Goal: Find specific page/section: Find specific page/section

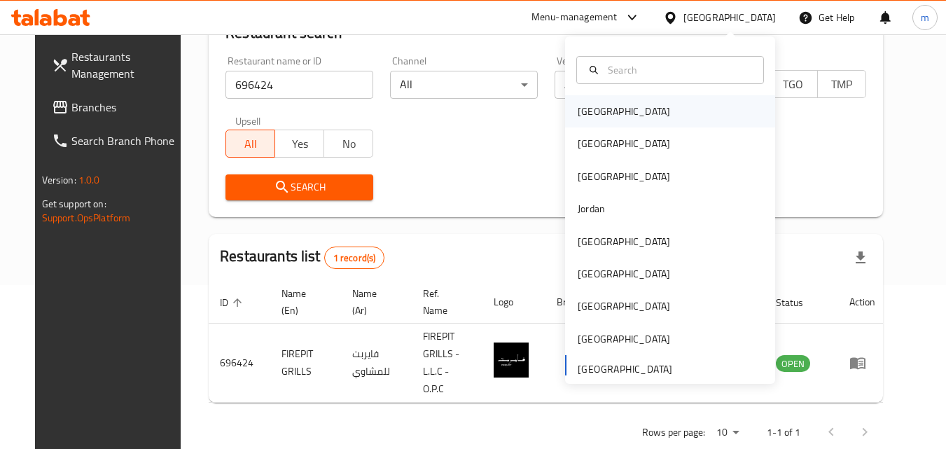
click at [613, 113] on div "Bahrain" at bounding box center [670, 111] width 210 height 32
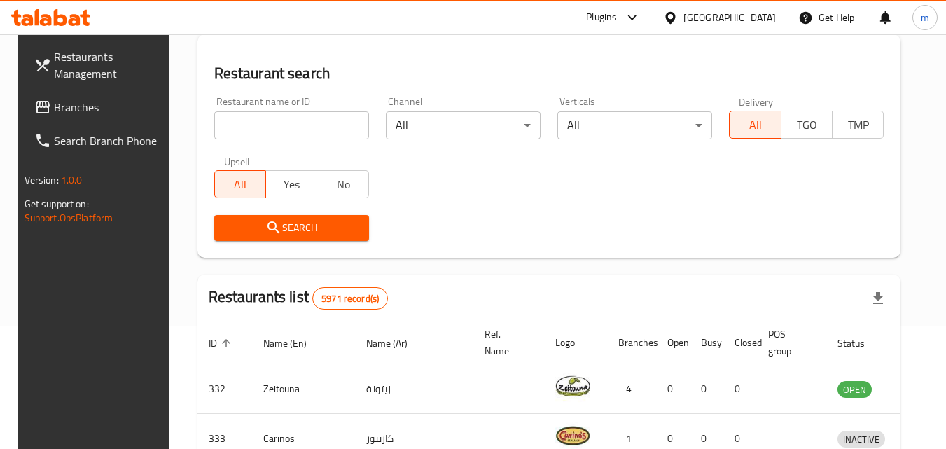
scroll to position [164, 0]
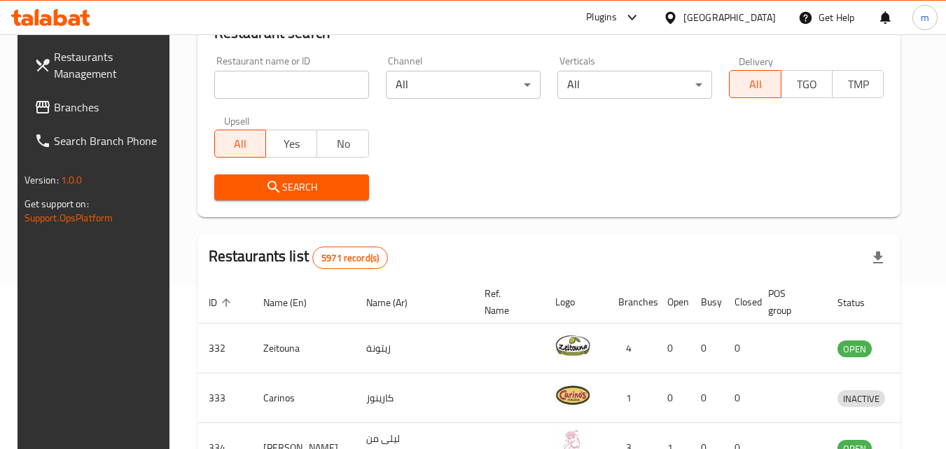
click at [60, 109] on span "Branches" at bounding box center [109, 107] width 111 height 17
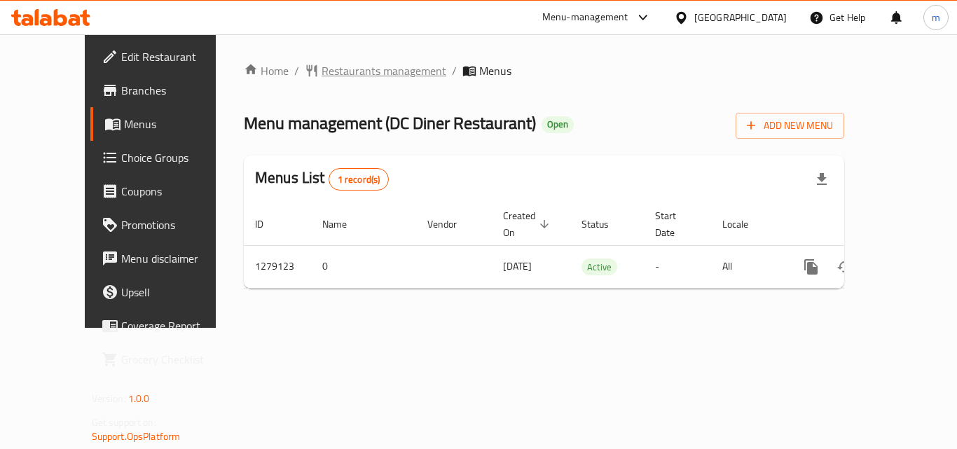
click at [321, 74] on span "Restaurants management" at bounding box center [383, 70] width 125 height 17
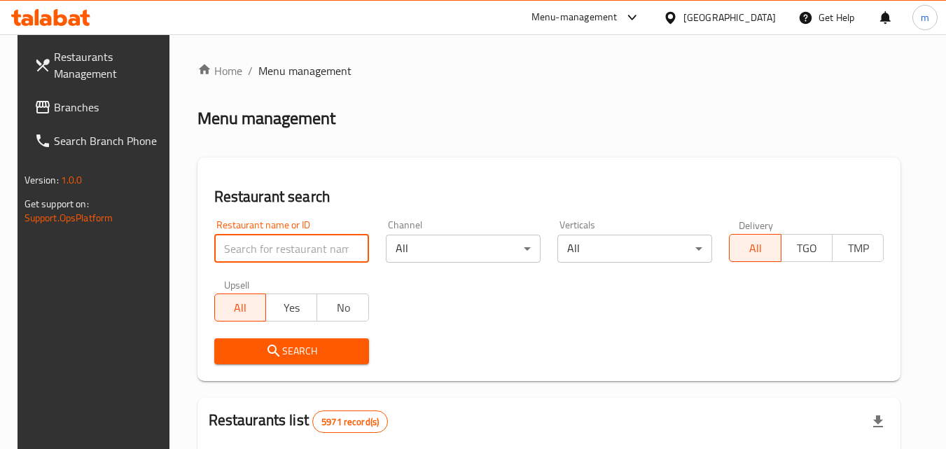
click at [259, 244] on input "search" at bounding box center [291, 249] width 155 height 28
paste input "693165"
type input "693165"
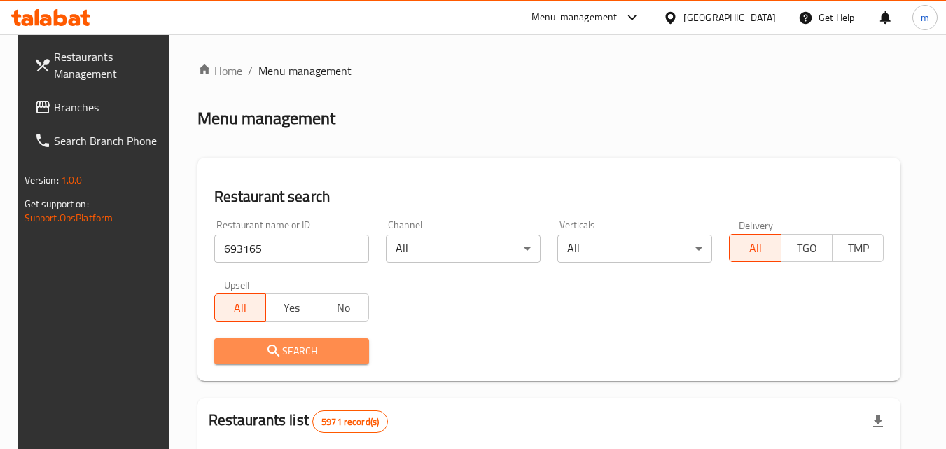
click at [265, 352] on icon "submit" at bounding box center [273, 350] width 17 height 17
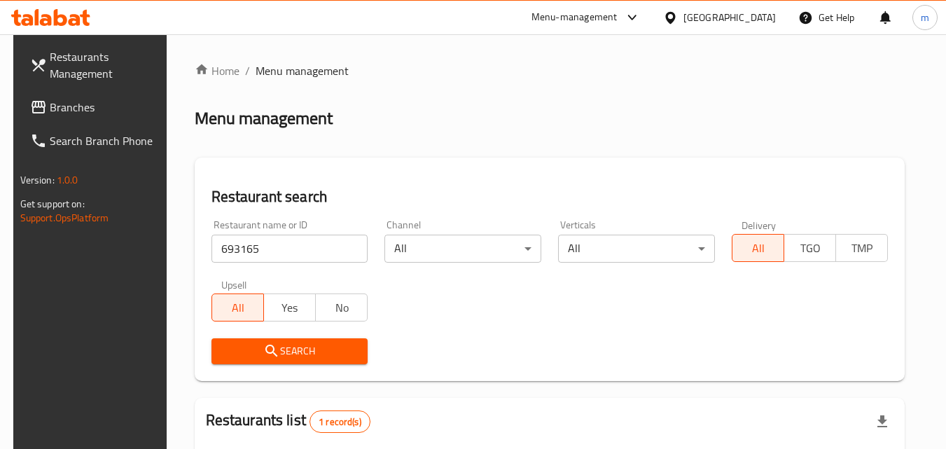
scroll to position [164, 0]
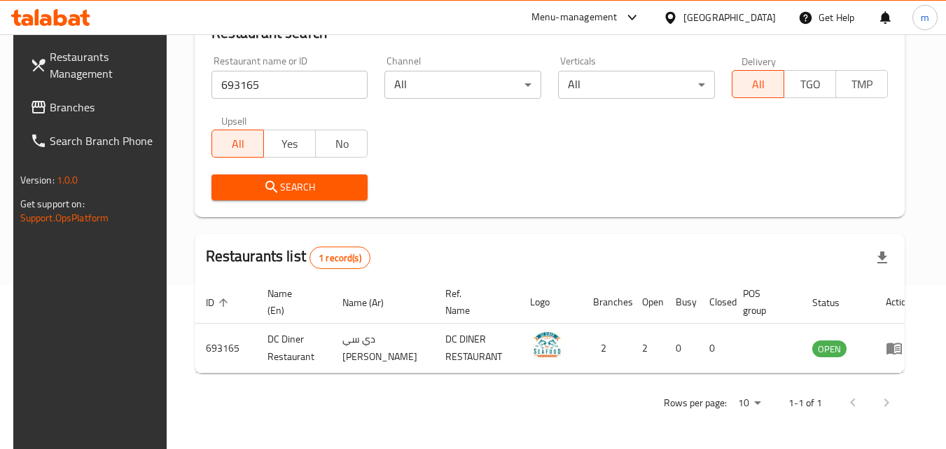
click at [743, 14] on div "Bahrain" at bounding box center [729, 17] width 92 height 15
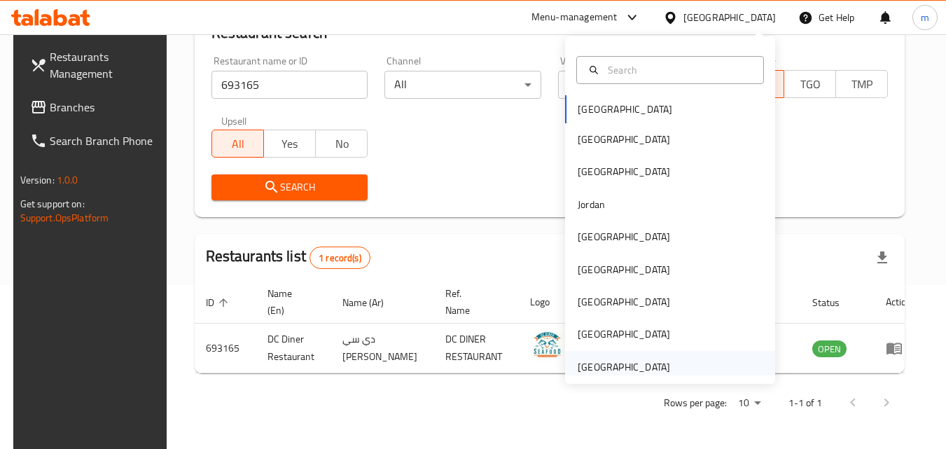
click at [618, 364] on div "[GEOGRAPHIC_DATA]" at bounding box center [624, 366] width 92 height 15
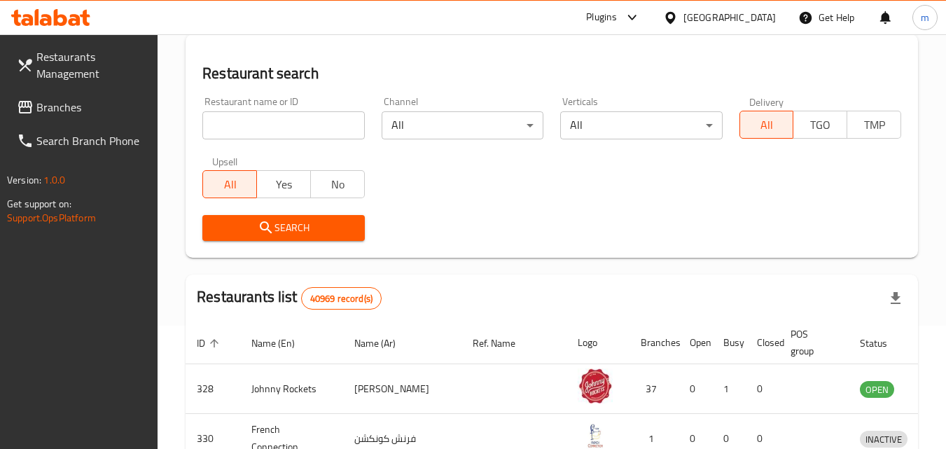
scroll to position [164, 0]
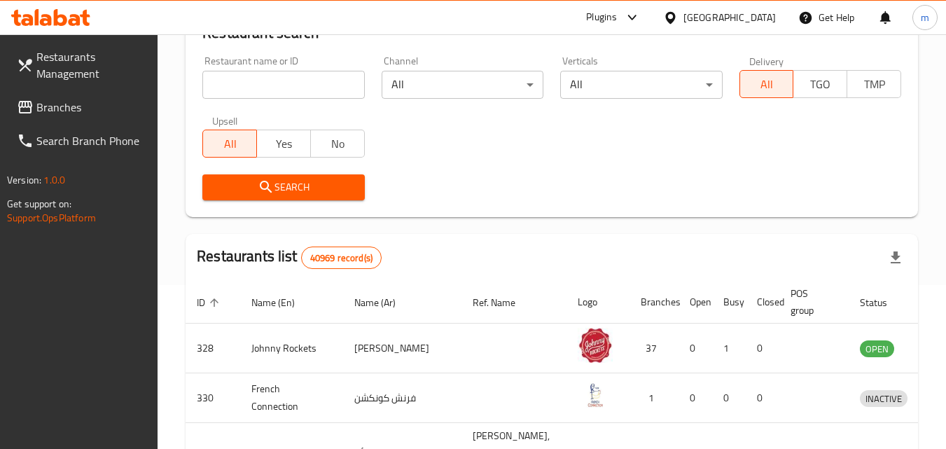
click at [70, 111] on span "Branches" at bounding box center [91, 107] width 111 height 17
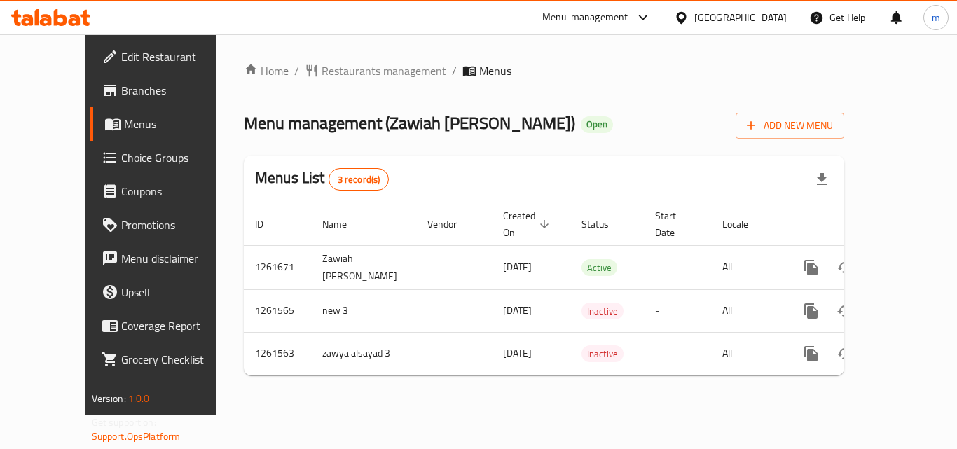
click at [369, 78] on span "Restaurants management" at bounding box center [383, 70] width 125 height 17
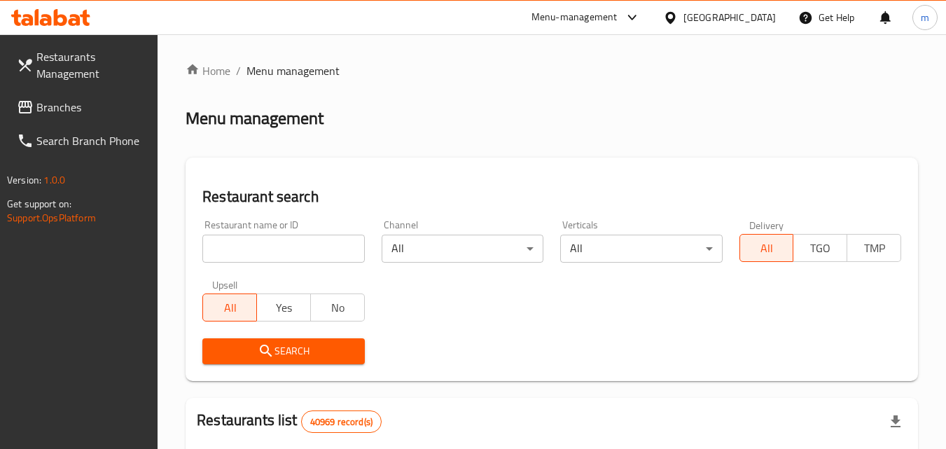
click at [270, 250] on input "search" at bounding box center [283, 249] width 162 height 28
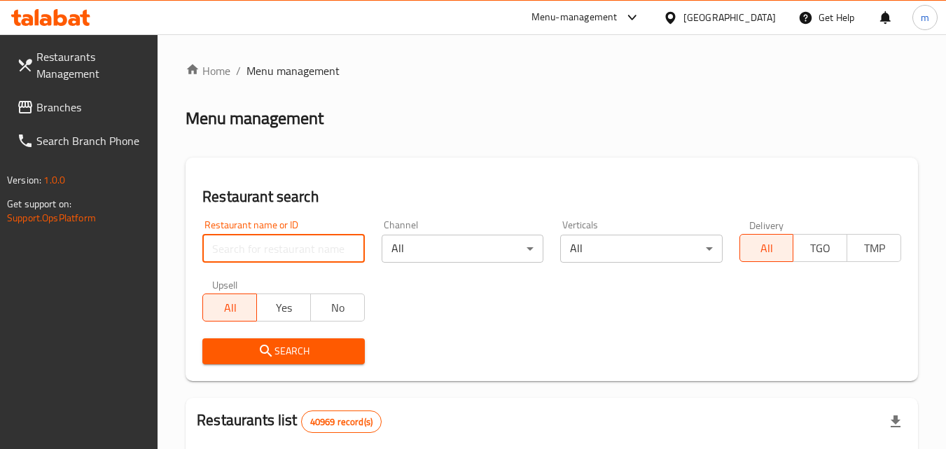
paste input "/685197/"
type input "685197"
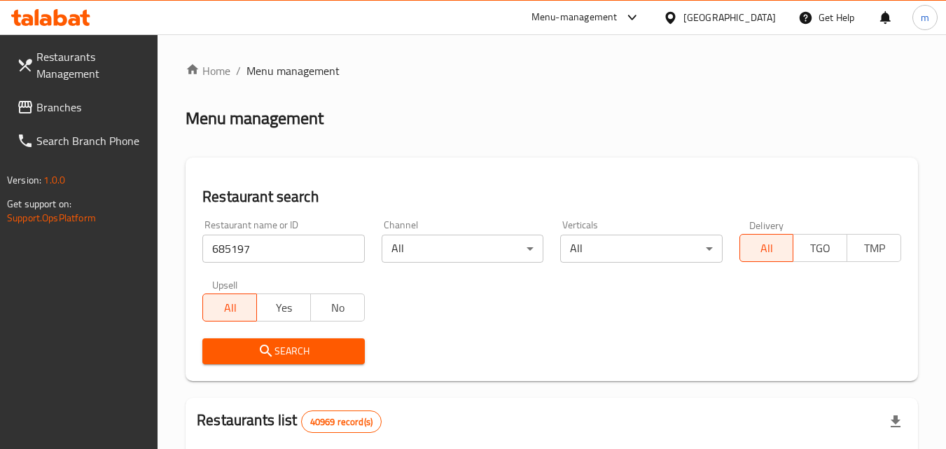
click at [293, 348] on span "Search" at bounding box center [283, 351] width 139 height 18
click at [55, 111] on span "Branches" at bounding box center [91, 107] width 111 height 17
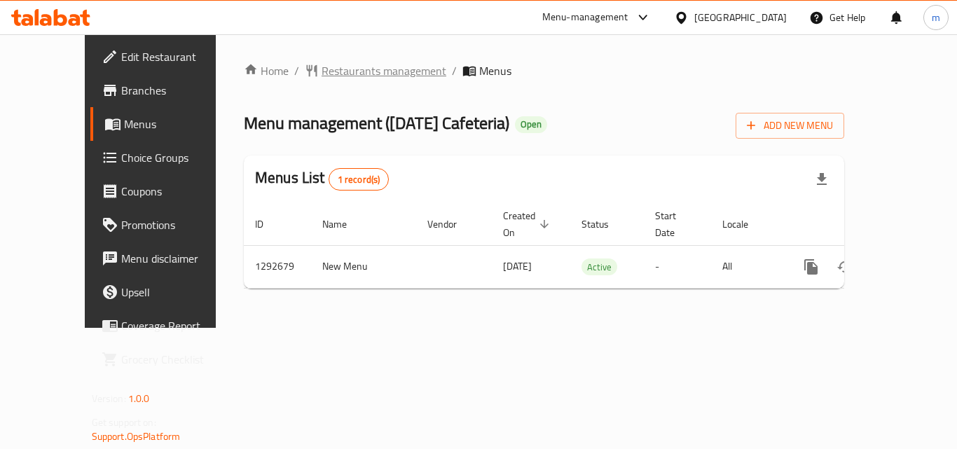
click at [356, 63] on span "Restaurants management" at bounding box center [383, 70] width 125 height 17
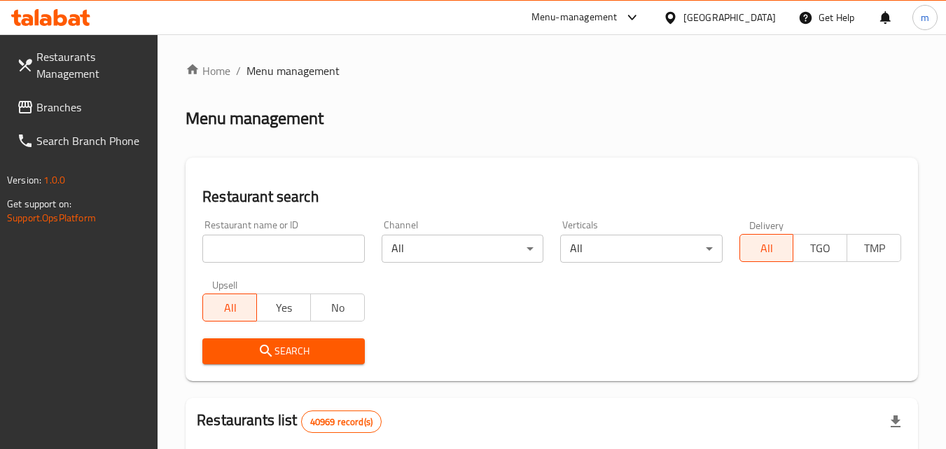
click at [255, 235] on input "search" at bounding box center [283, 249] width 162 height 28
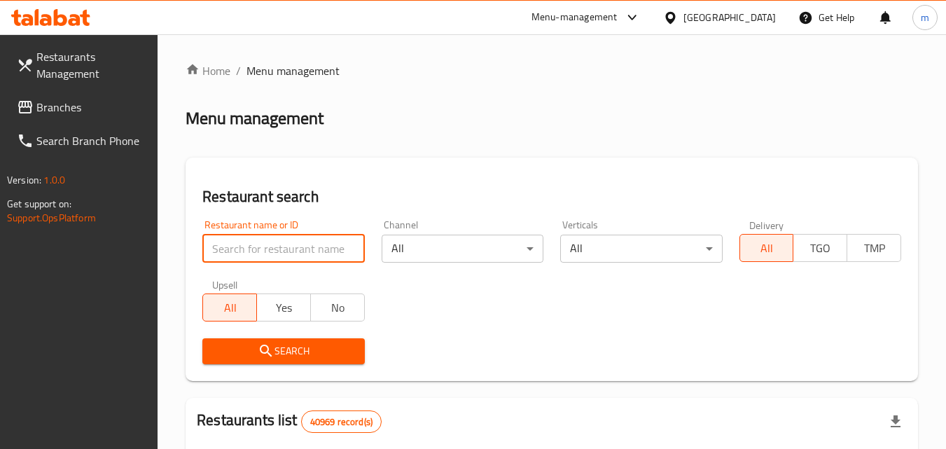
paste input "699190"
type input "699190"
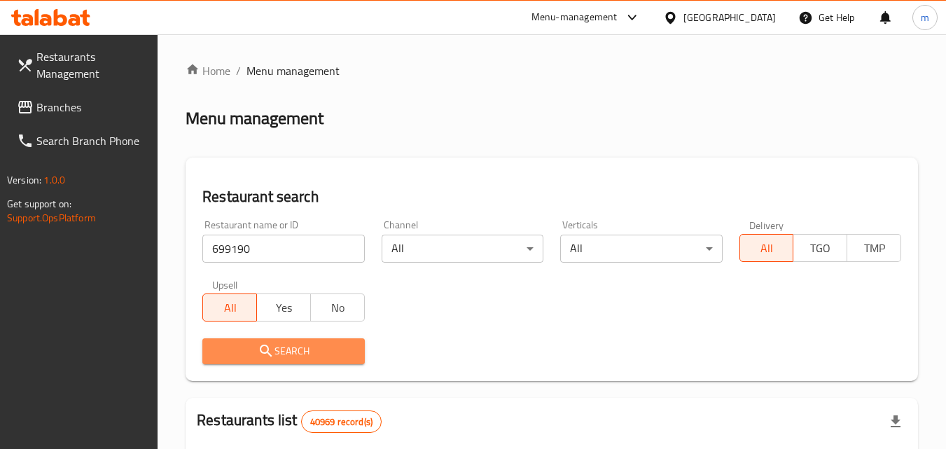
click at [269, 349] on icon "submit" at bounding box center [266, 351] width 12 height 12
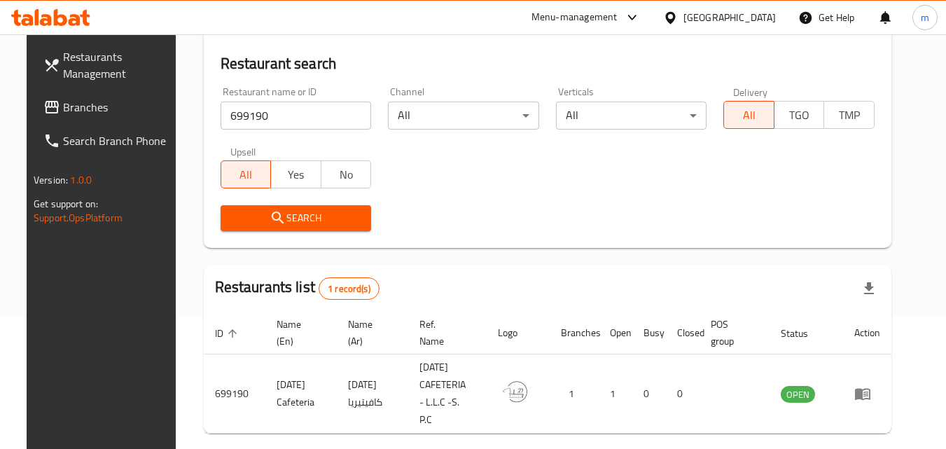
scroll to position [176, 0]
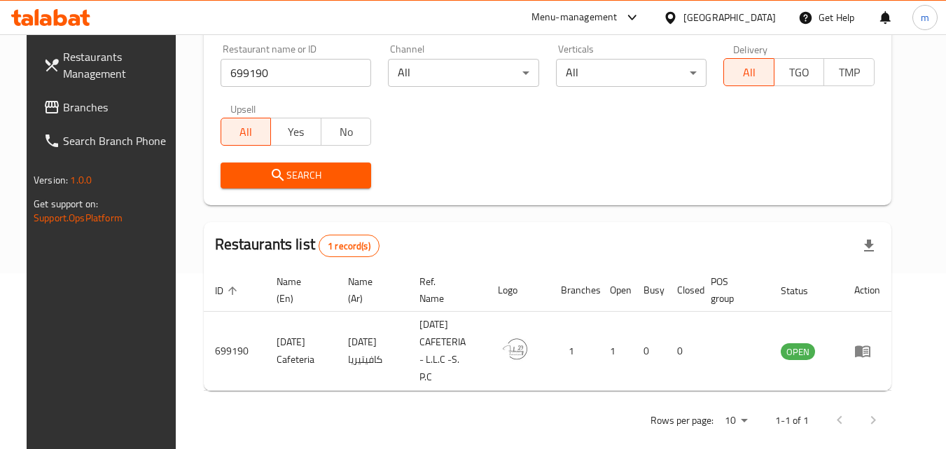
click at [63, 113] on span "Branches" at bounding box center [118, 107] width 111 height 17
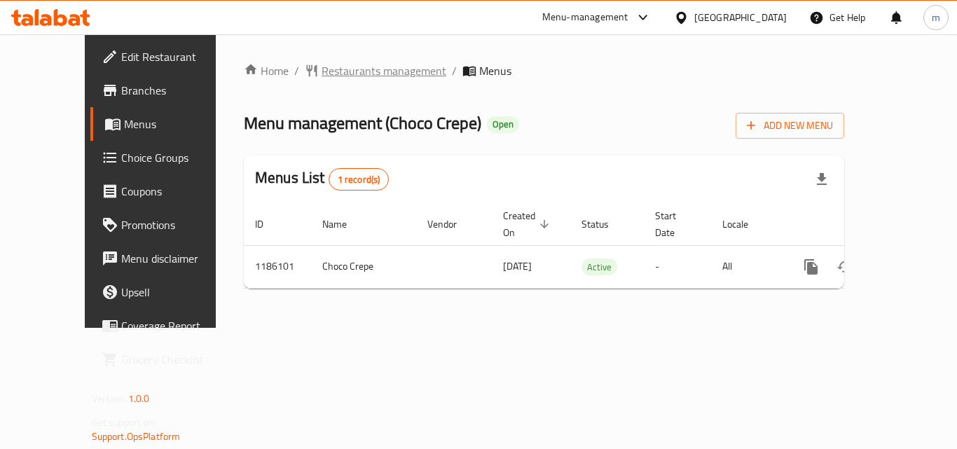
click at [347, 67] on span "Restaurants management" at bounding box center [383, 70] width 125 height 17
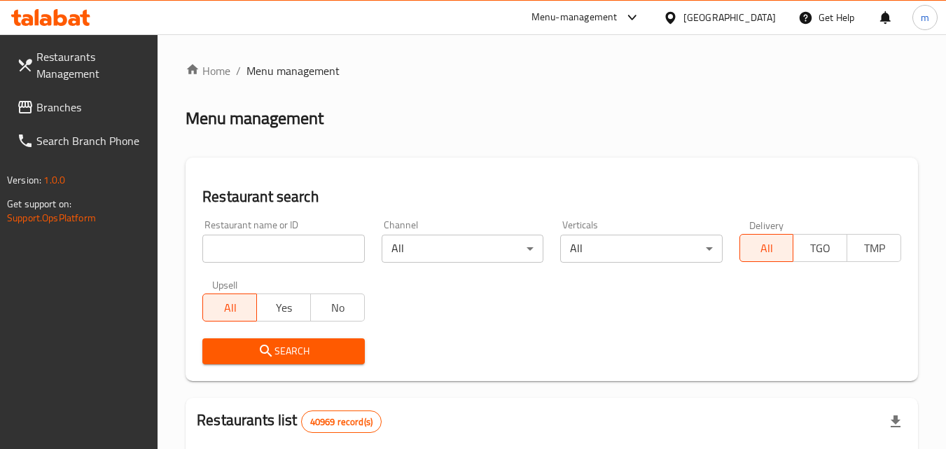
click at [234, 242] on input "search" at bounding box center [283, 249] width 162 height 28
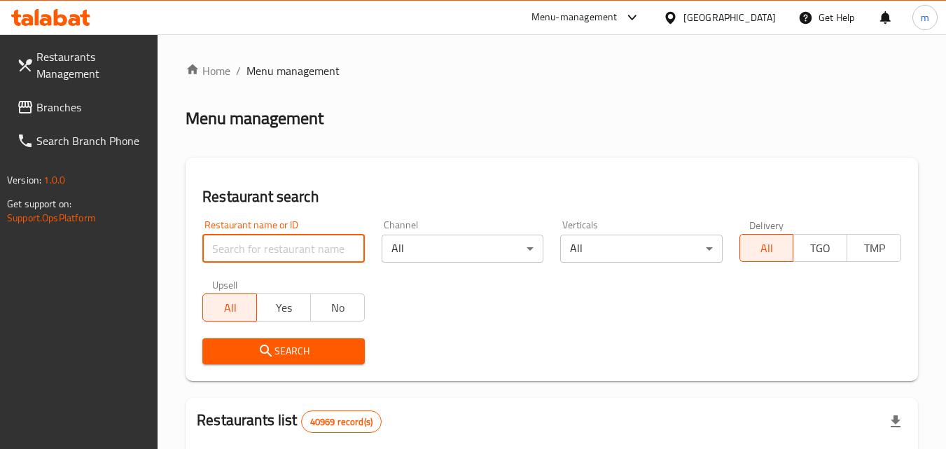
paste input "666560"
type input "666560"
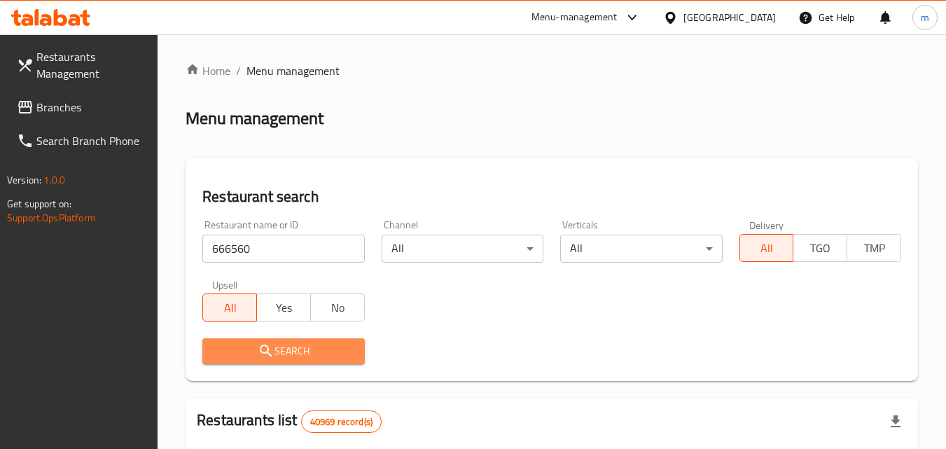
click at [237, 356] on span "Search" at bounding box center [283, 351] width 139 height 18
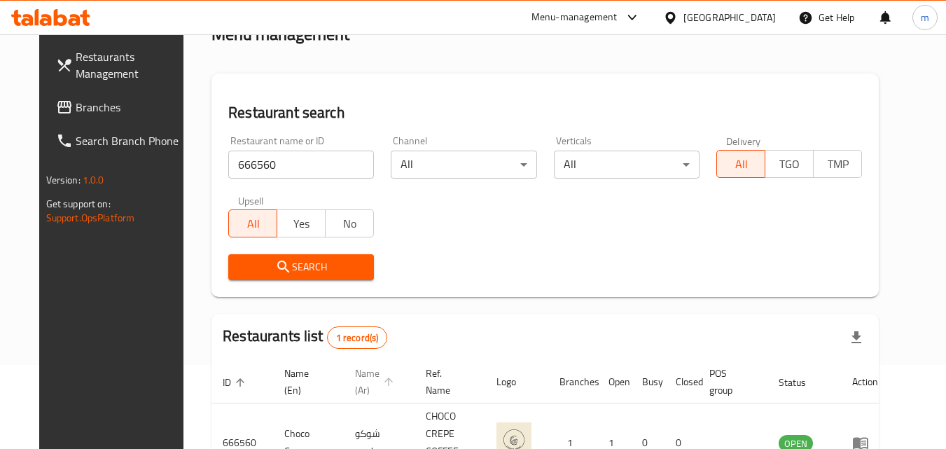
scroll to position [164, 0]
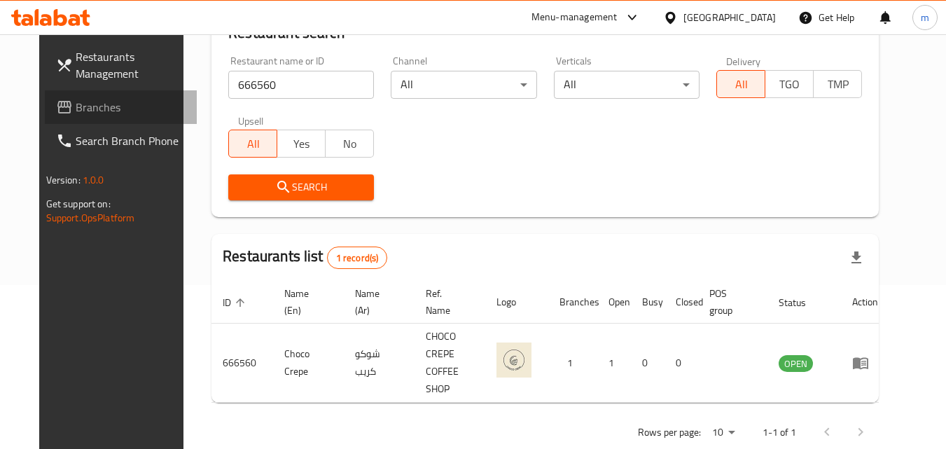
click at [90, 92] on link "Branches" at bounding box center [121, 107] width 153 height 34
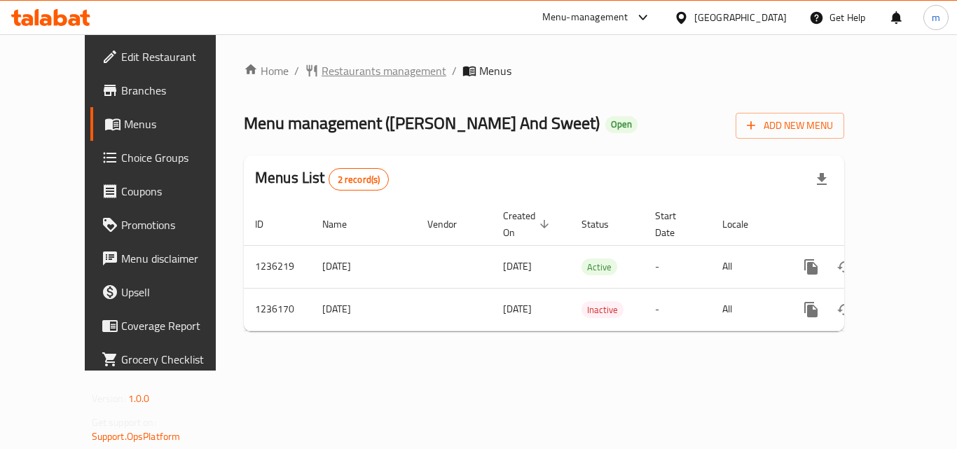
click at [354, 71] on span "Restaurants management" at bounding box center [383, 70] width 125 height 17
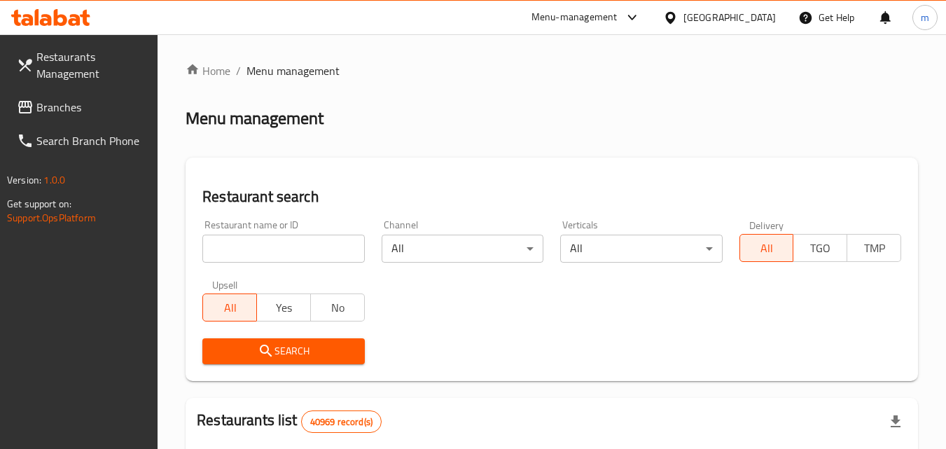
click at [275, 251] on input "search" at bounding box center [283, 249] width 162 height 28
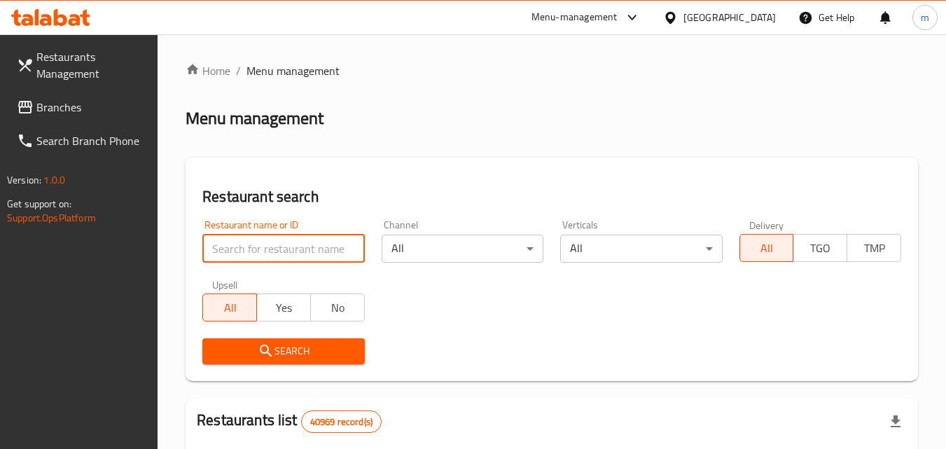
paste input "679033"
type input "679033"
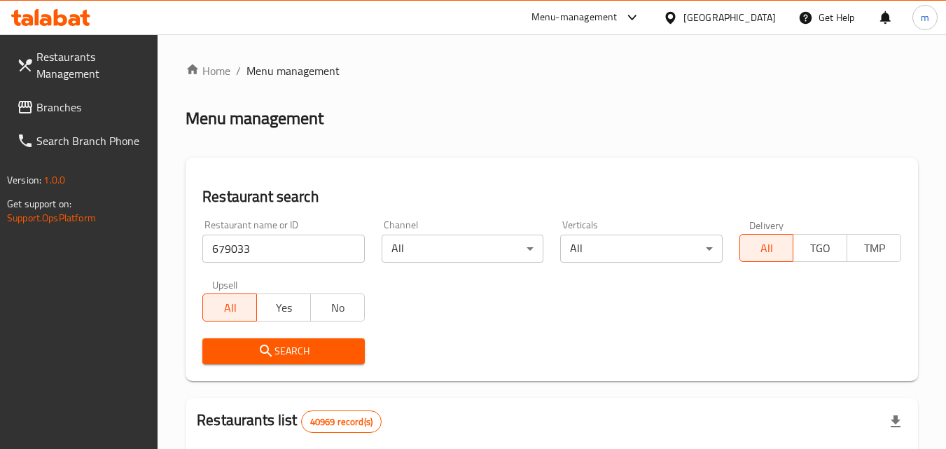
click at [270, 348] on icon "submit" at bounding box center [266, 350] width 17 height 17
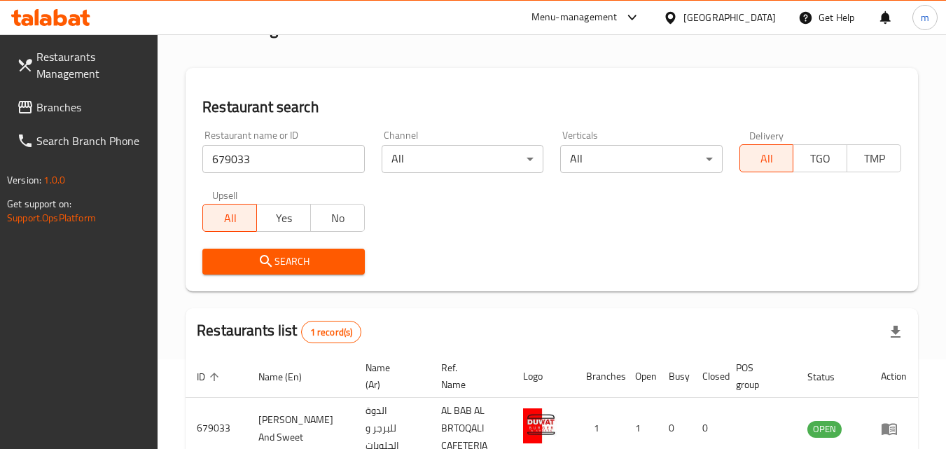
scroll to position [140, 0]
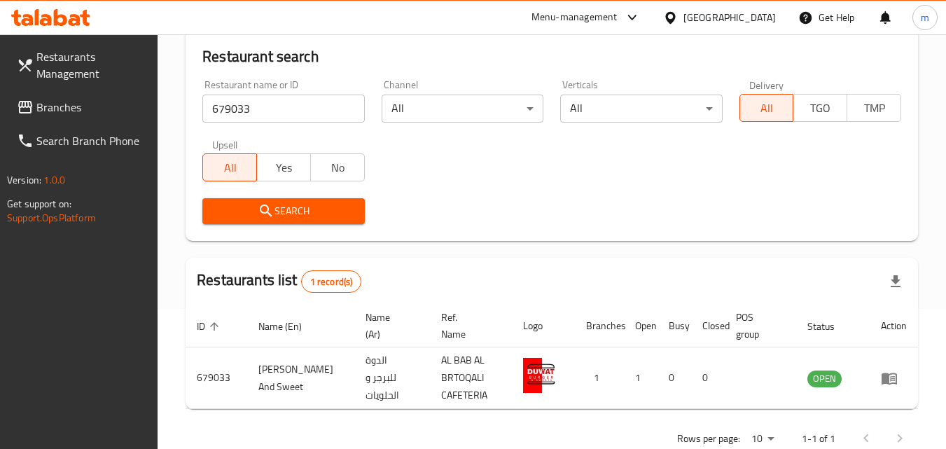
click at [65, 122] on link "Branches" at bounding box center [82, 107] width 153 height 34
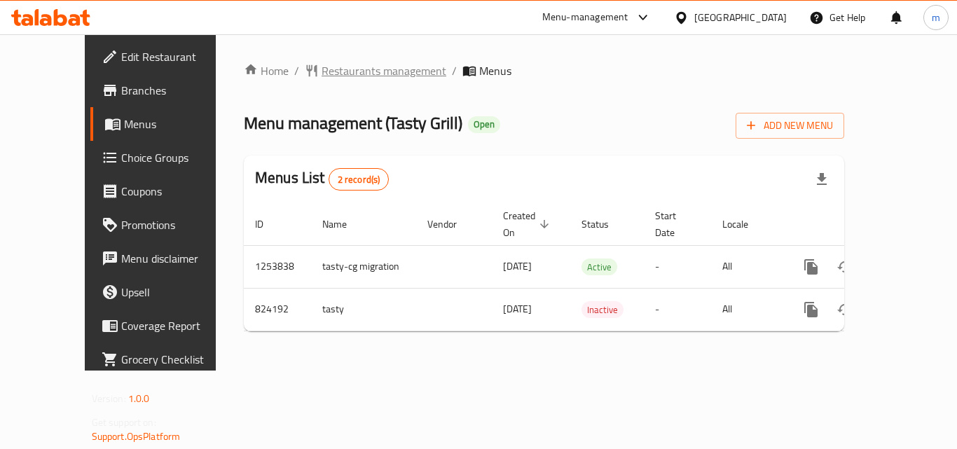
click at [373, 67] on span "Restaurants management" at bounding box center [383, 70] width 125 height 17
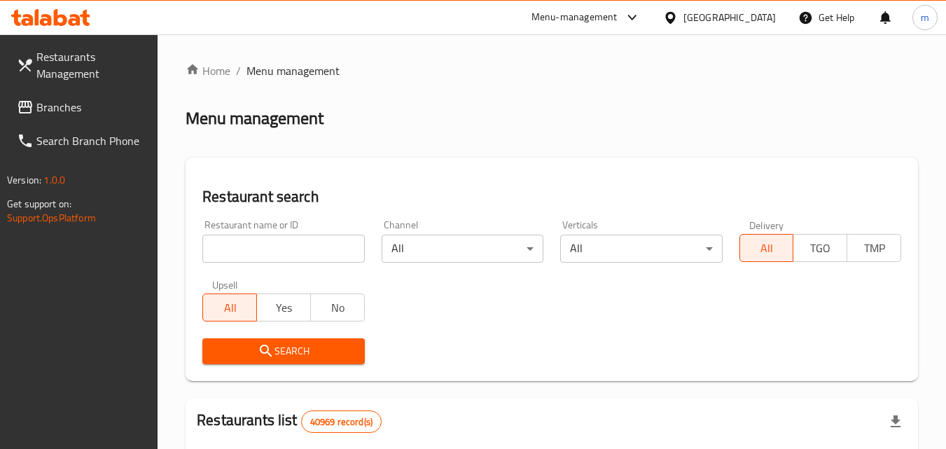
click at [307, 253] on input "search" at bounding box center [283, 249] width 162 height 28
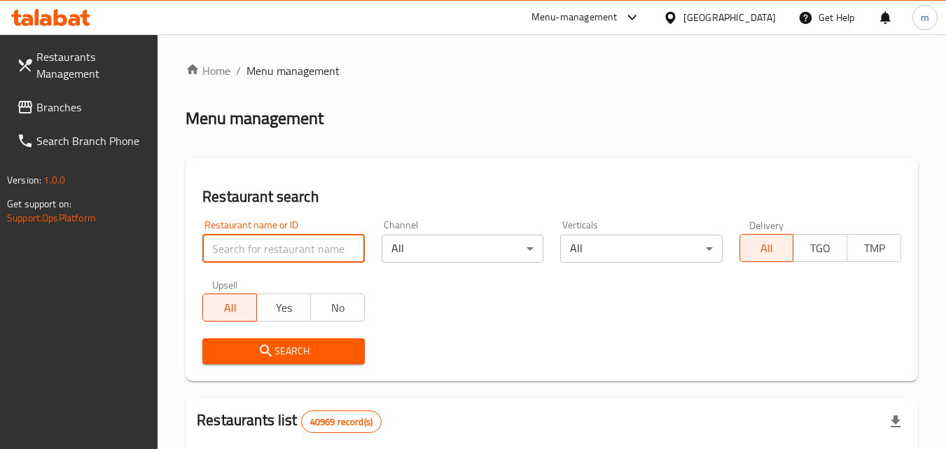
paste input "655310"
type input "655310"
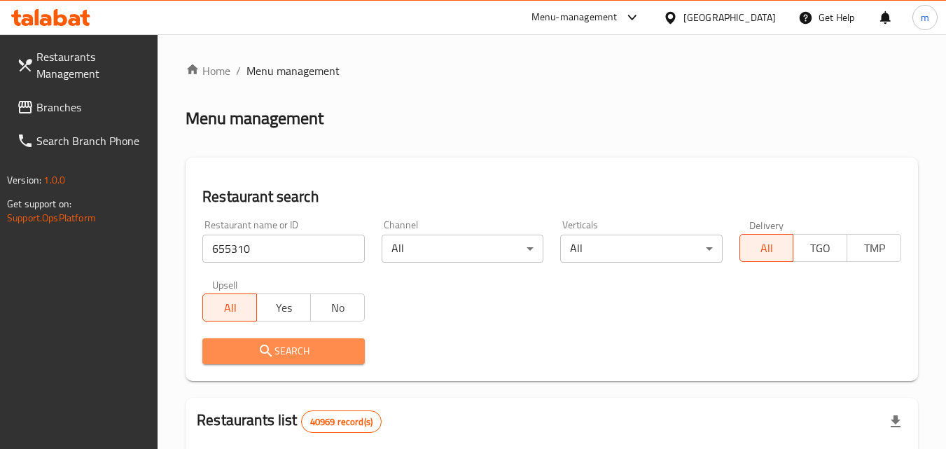
click at [300, 354] on span "Search" at bounding box center [283, 351] width 139 height 18
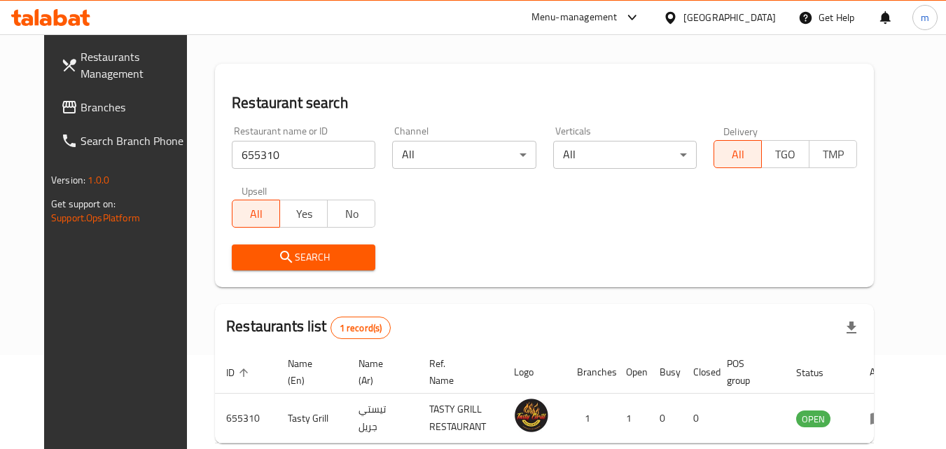
scroll to position [164, 0]
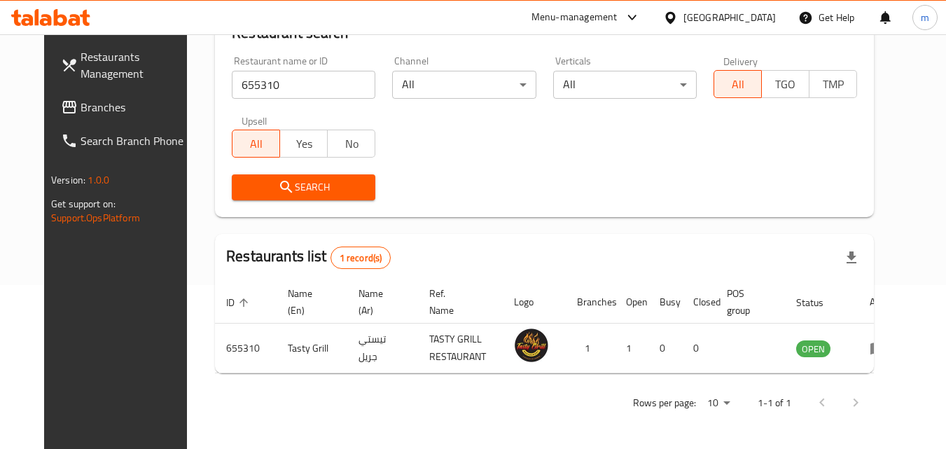
click at [733, 12] on div "[GEOGRAPHIC_DATA]" at bounding box center [729, 17] width 92 height 15
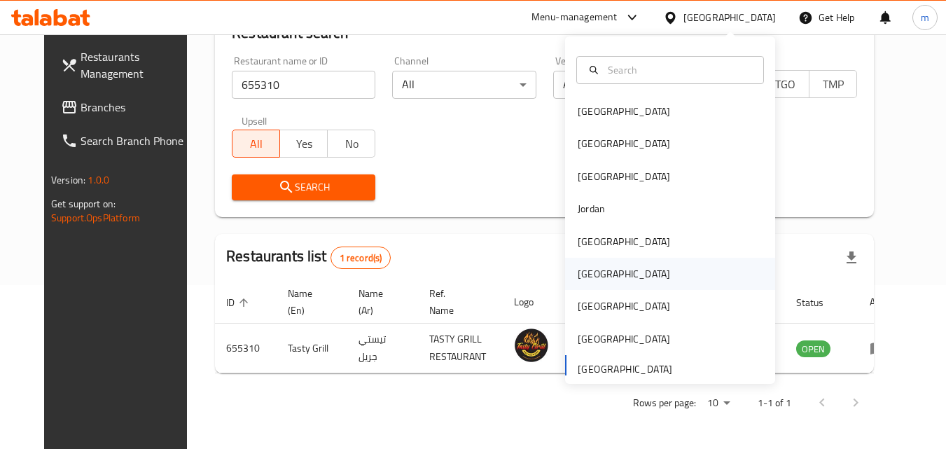
click at [582, 270] on div "[GEOGRAPHIC_DATA]" at bounding box center [624, 273] width 92 height 15
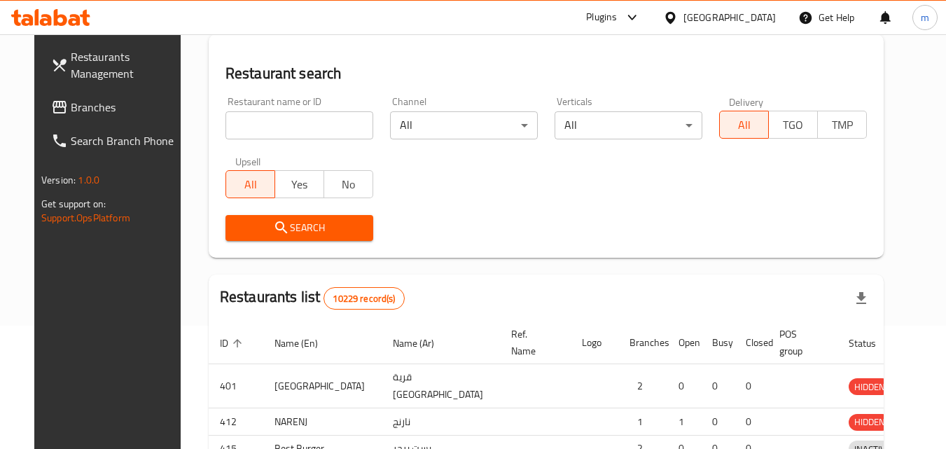
scroll to position [164, 0]
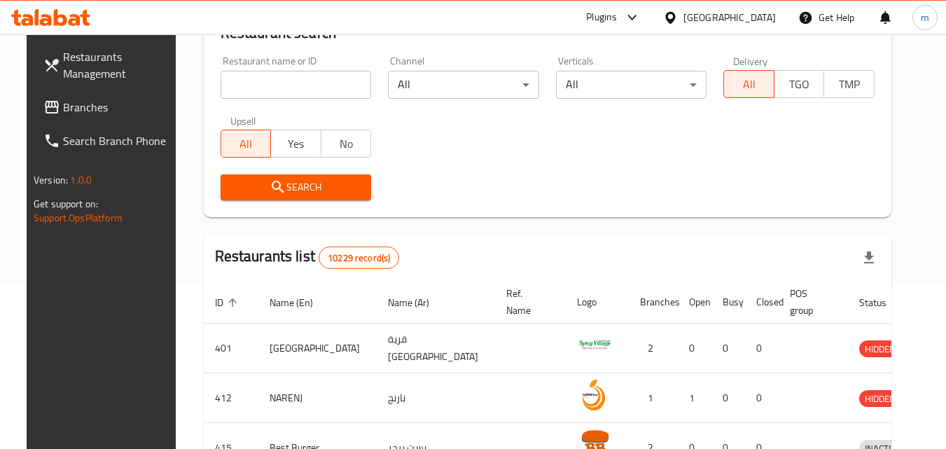
click at [68, 111] on span "Branches" at bounding box center [118, 107] width 111 height 17
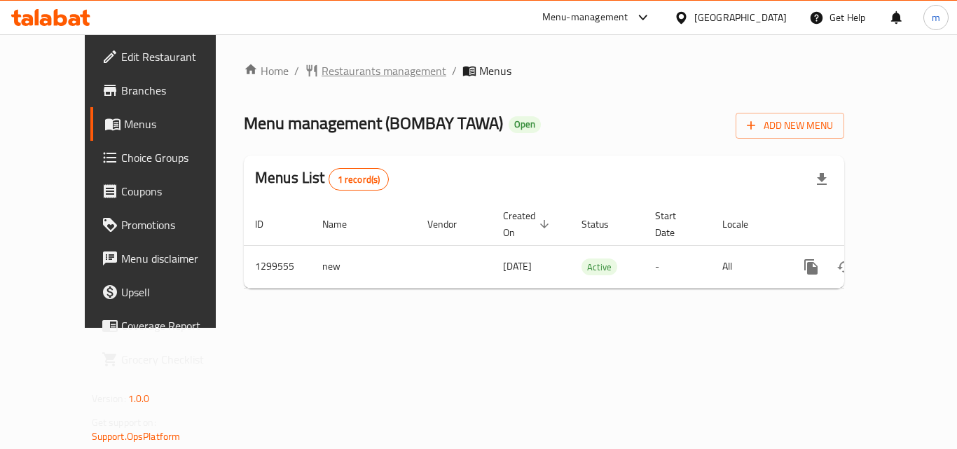
click at [328, 76] on span "Restaurants management" at bounding box center [383, 70] width 125 height 17
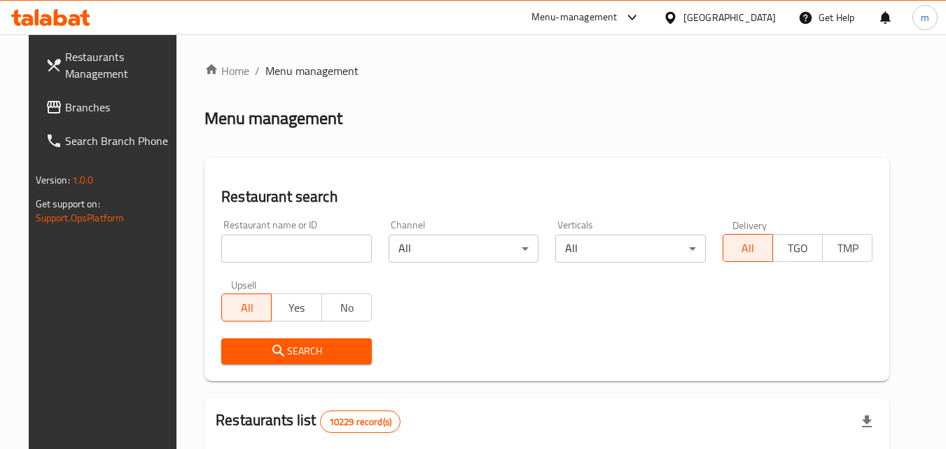
click at [312, 251] on input "search" at bounding box center [296, 249] width 151 height 28
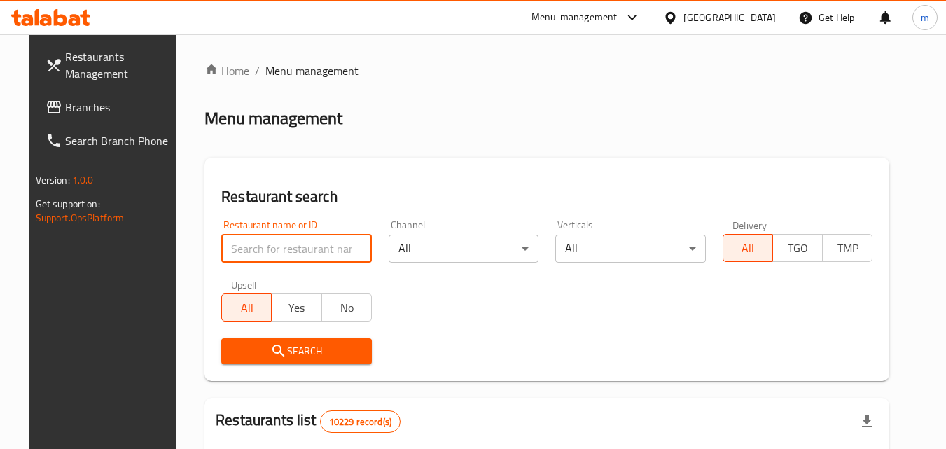
paste input "701412"
type input "701412"
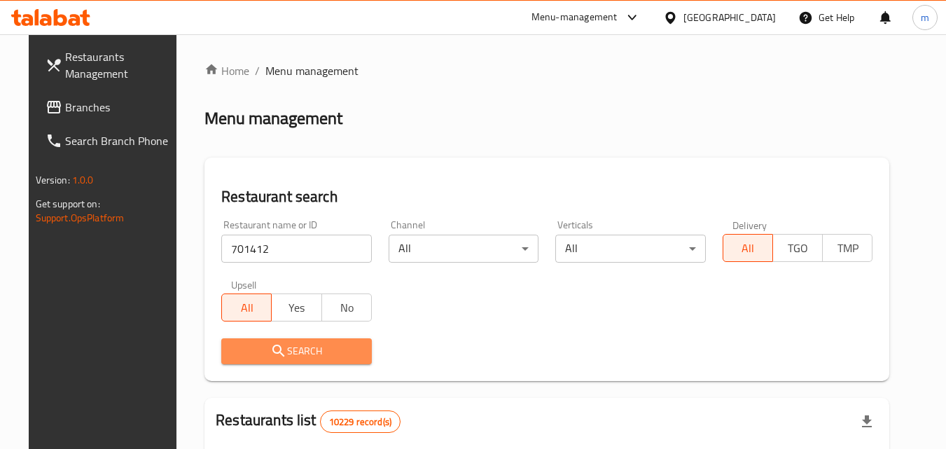
click at [317, 352] on span "Search" at bounding box center [296, 351] width 128 height 18
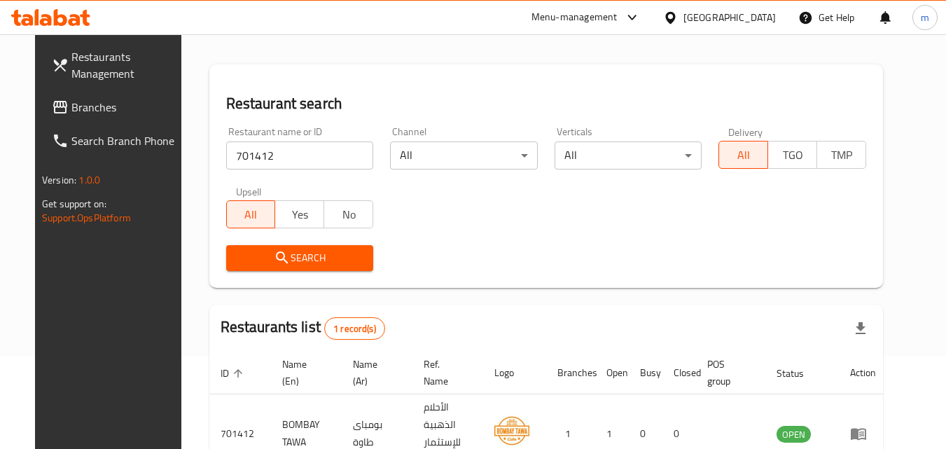
scroll to position [164, 0]
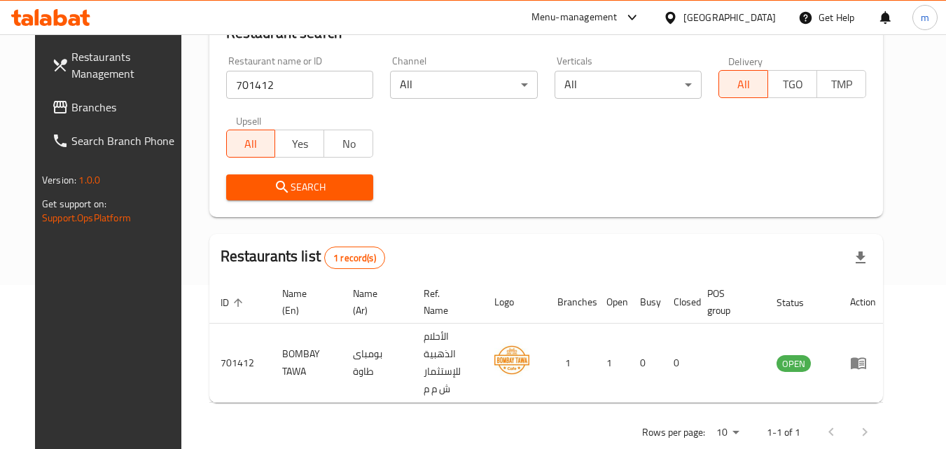
click at [683, 10] on div at bounding box center [673, 17] width 20 height 15
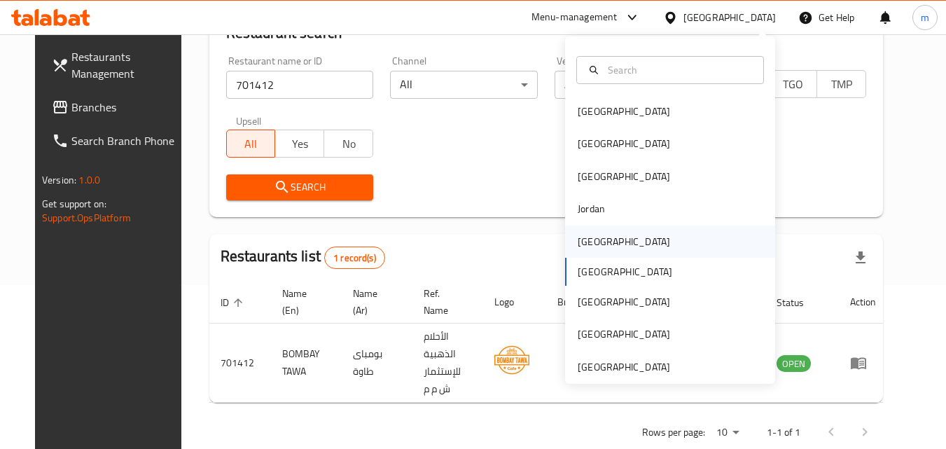
click at [590, 247] on div "[GEOGRAPHIC_DATA]" at bounding box center [624, 241] width 92 height 15
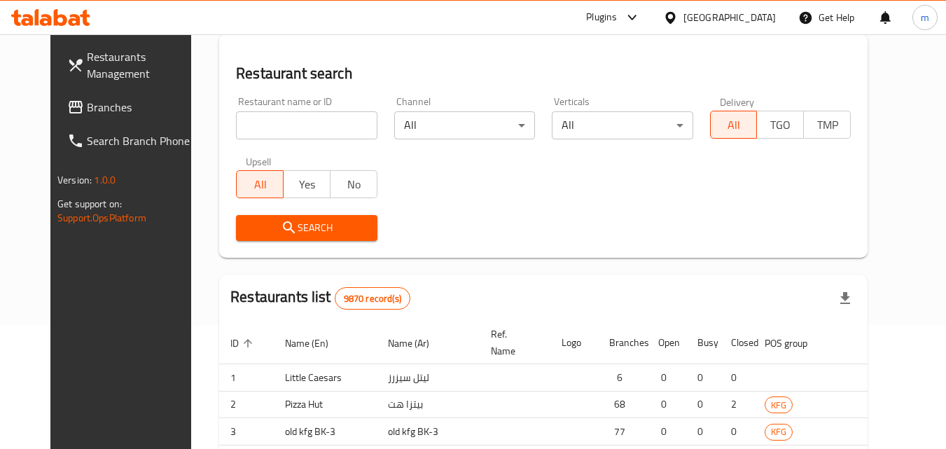
scroll to position [164, 0]
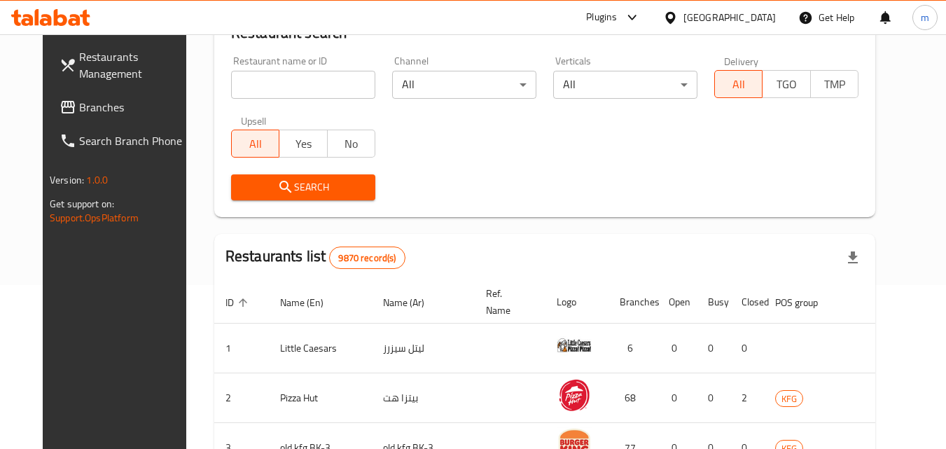
click at [79, 99] on span "Branches" at bounding box center [134, 107] width 111 height 17
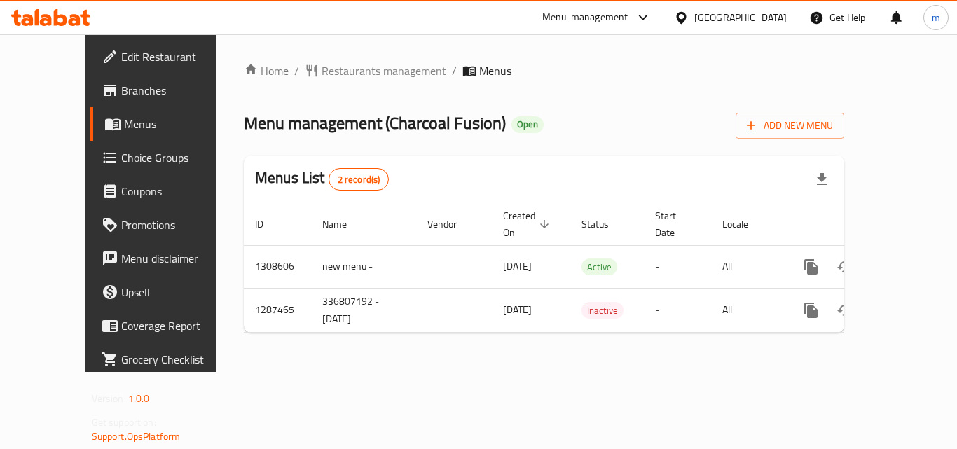
click at [348, 85] on div "Home / Restaurants management / Menus Menu management ( Charcoal Fusion ) Open …" at bounding box center [544, 203] width 600 height 282
click at [348, 78] on span "Restaurants management" at bounding box center [383, 70] width 125 height 17
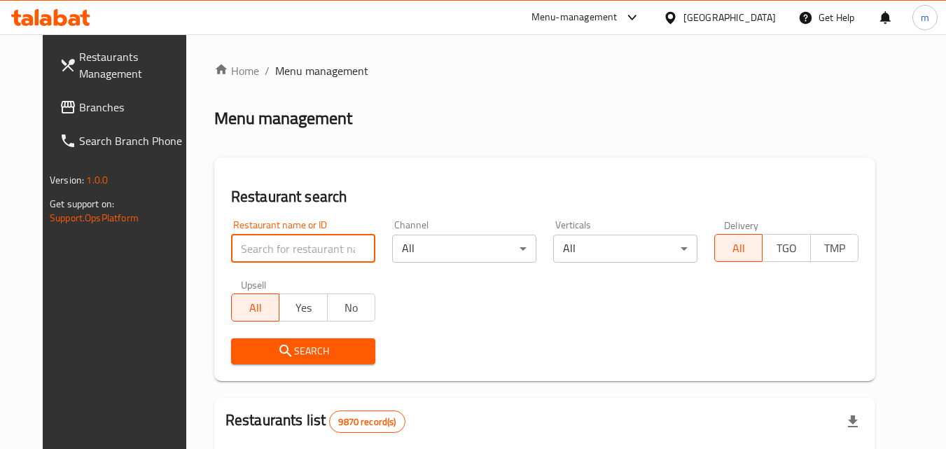
click at [278, 245] on input "search" at bounding box center [303, 249] width 144 height 28
paste input "696725"
type input "696725"
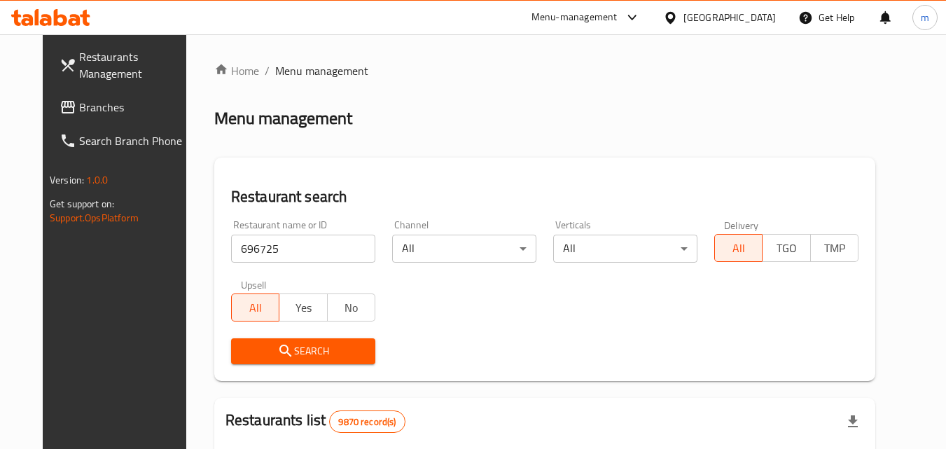
click at [277, 347] on icon "submit" at bounding box center [285, 350] width 17 height 17
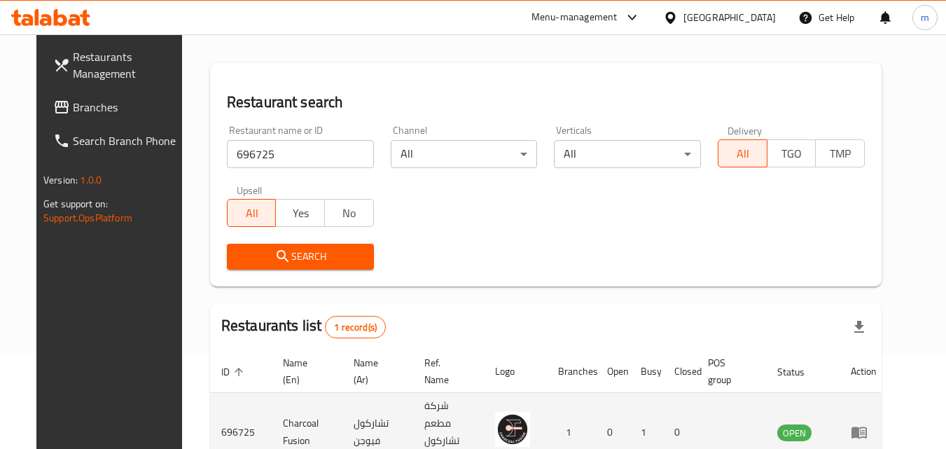
scroll to position [164, 0]
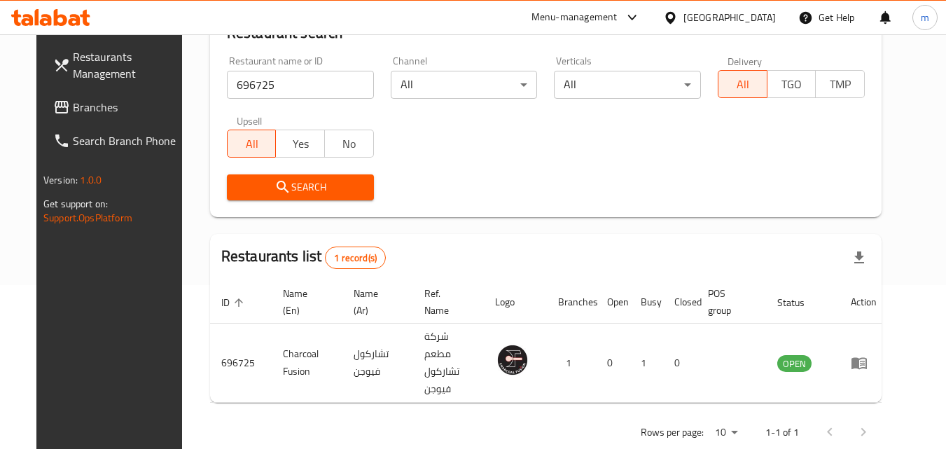
click at [73, 107] on span "Branches" at bounding box center [128, 107] width 111 height 17
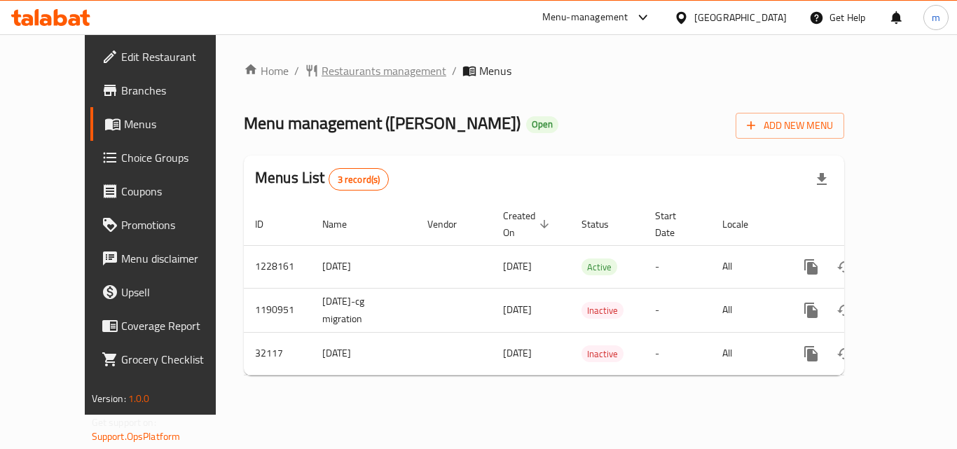
click at [355, 75] on span "Restaurants management" at bounding box center [383, 70] width 125 height 17
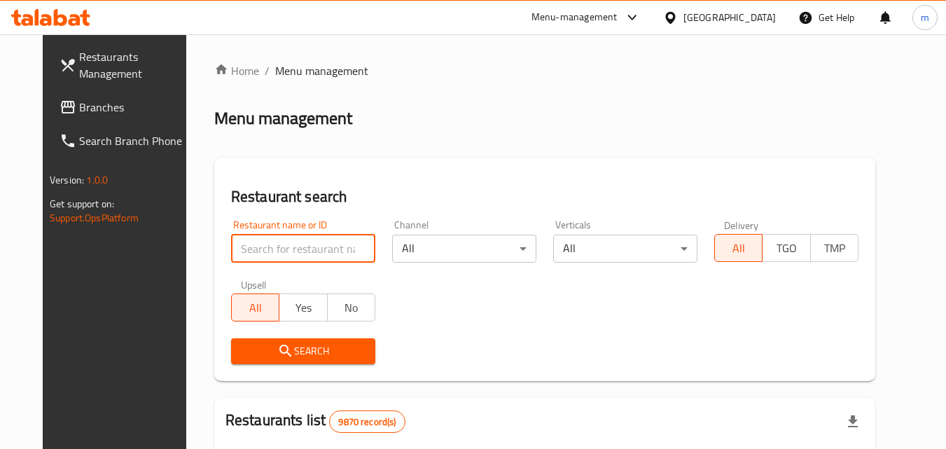
click at [310, 255] on input "search" at bounding box center [303, 249] width 144 height 28
paste input "16446"
type input "16446"
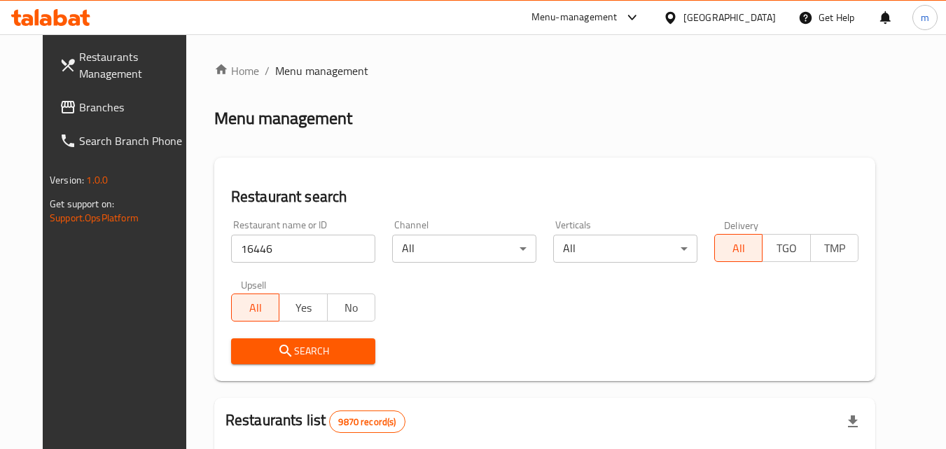
click at [289, 347] on span "Search" at bounding box center [303, 351] width 122 height 18
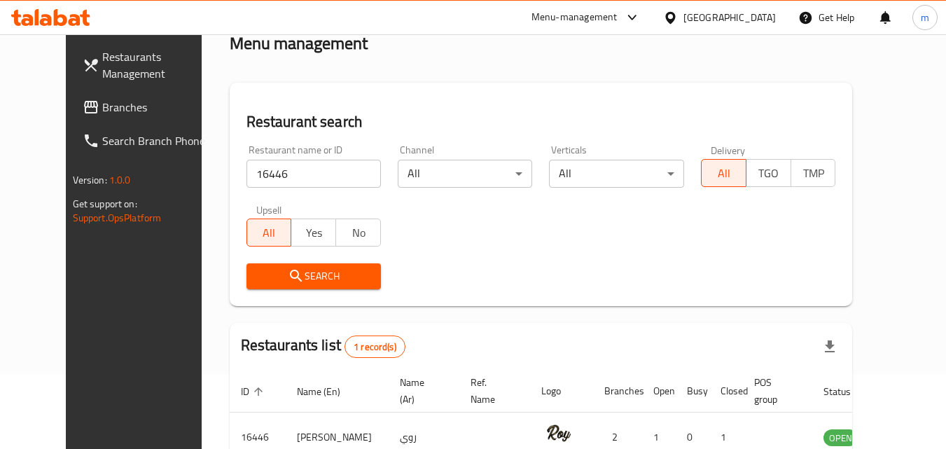
scroll to position [164, 0]
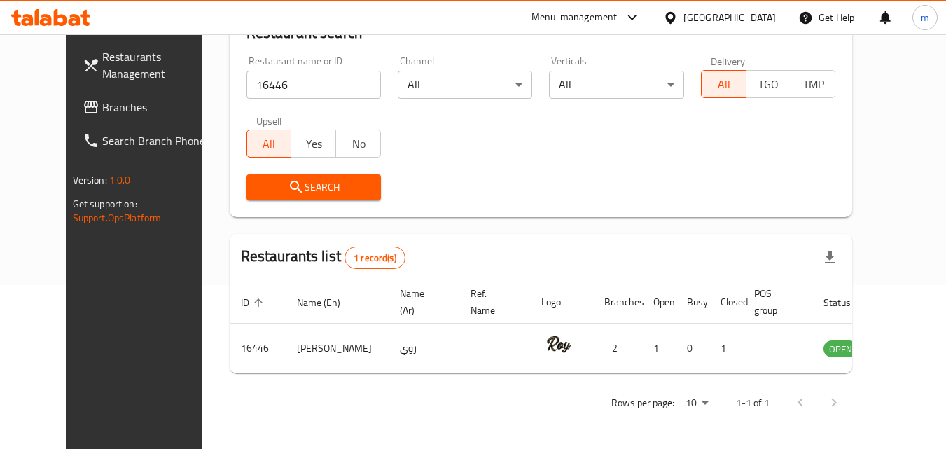
click at [678, 18] on icon at bounding box center [670, 18] width 15 height 15
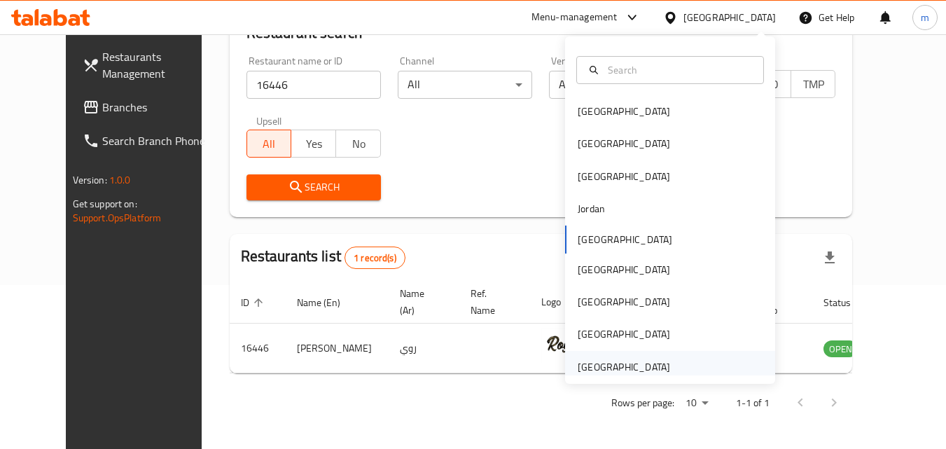
click at [641, 363] on div "[GEOGRAPHIC_DATA]" at bounding box center [624, 366] width 92 height 15
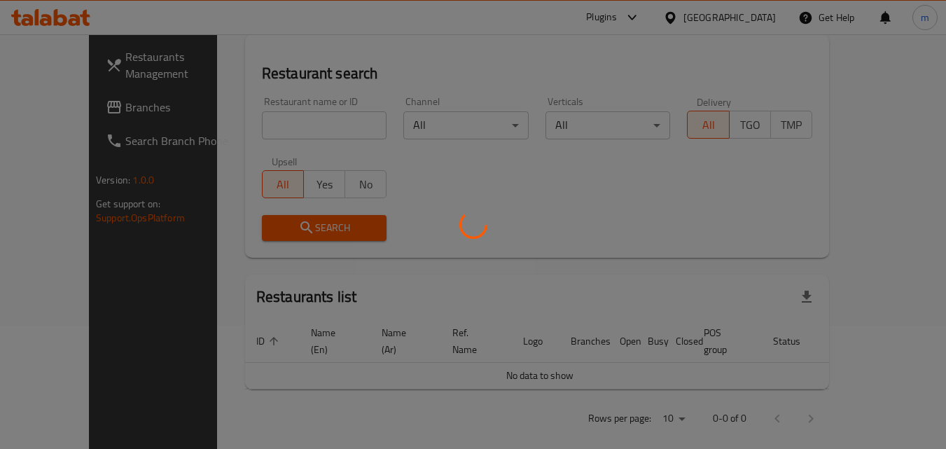
scroll to position [164, 0]
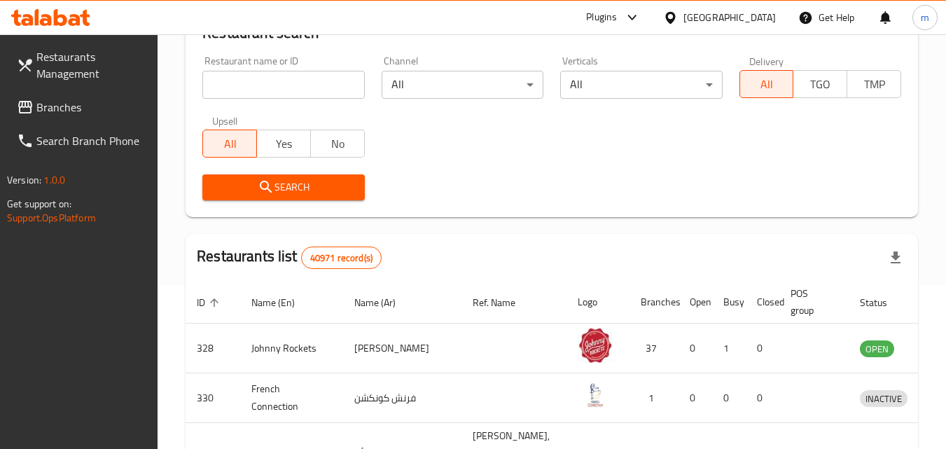
click at [70, 113] on span "Branches" at bounding box center [91, 107] width 111 height 17
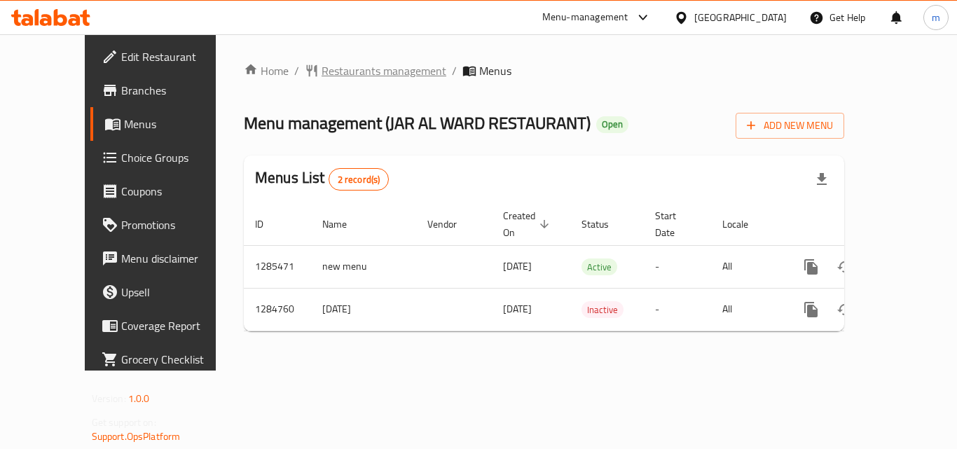
click at [331, 73] on span "Restaurants management" at bounding box center [383, 70] width 125 height 17
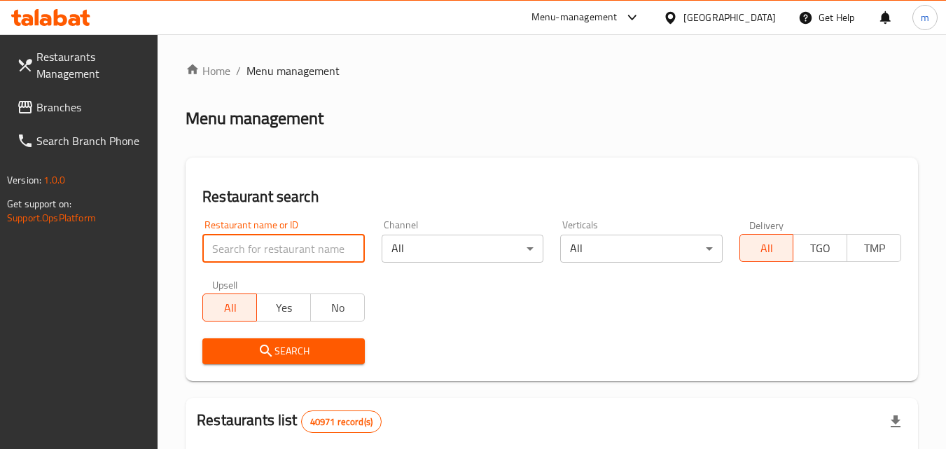
click at [278, 253] on input "search" at bounding box center [283, 249] width 162 height 28
paste input "695789"
type input "695789"
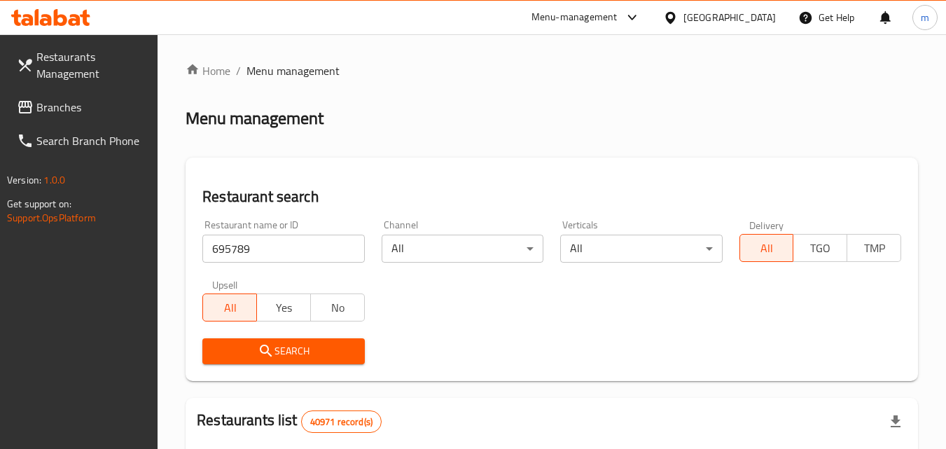
click at [268, 349] on icon "submit" at bounding box center [266, 350] width 17 height 17
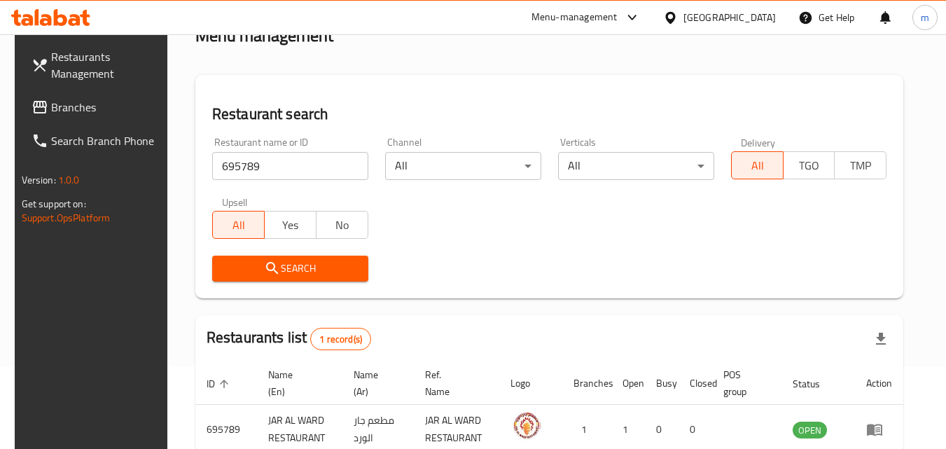
scroll to position [164, 0]
